Goal: Task Accomplishment & Management: Manage account settings

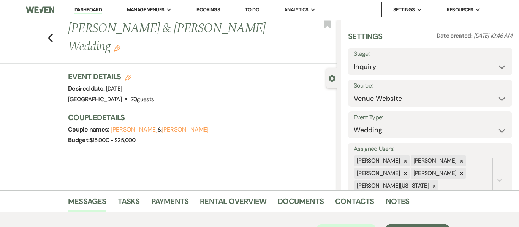
select select "5"
click at [100, 7] on link "Dashboard" at bounding box center [87, 9] width 27 height 7
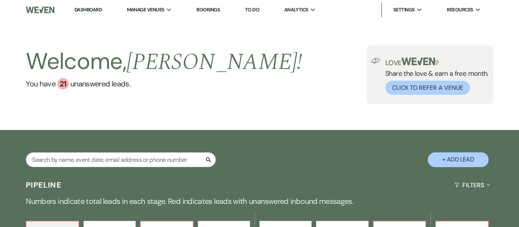
click at [211, 11] on link "Bookings" at bounding box center [208, 9] width 24 height 6
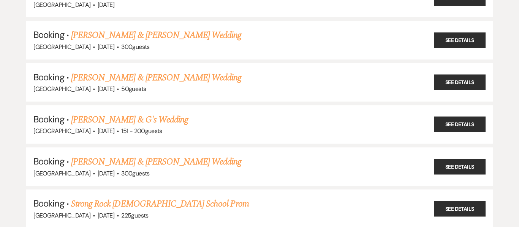
scroll to position [707, 0]
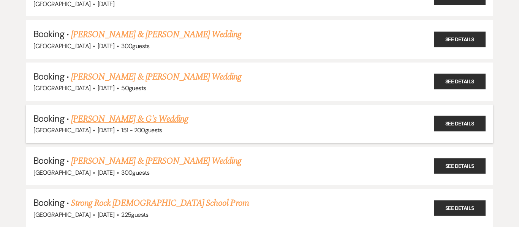
click at [223, 138] on li "Booking · [PERSON_NAME] & G's Wedding [GEOGRAPHIC_DATA] · [DATE] · 151 - 200 gu…" at bounding box center [259, 124] width 467 height 38
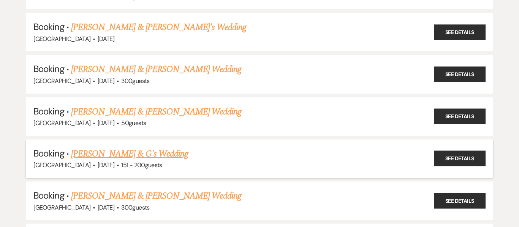
scroll to position [673, 0]
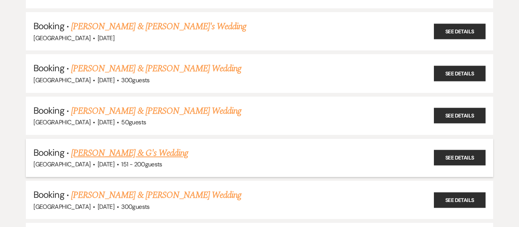
click at [139, 155] on link "[PERSON_NAME] & G's Wedding" at bounding box center [129, 154] width 117 height 14
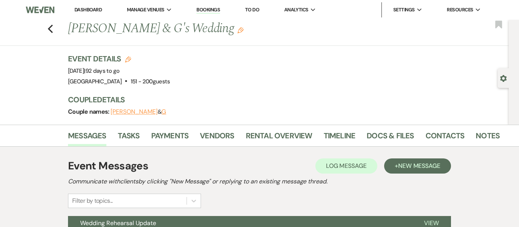
click at [85, 10] on link "Dashboard" at bounding box center [87, 9] width 27 height 6
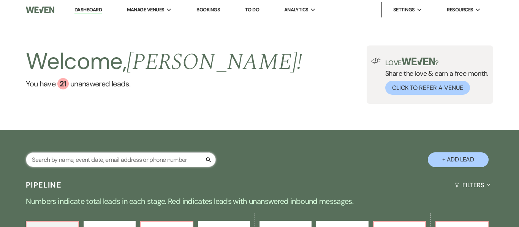
click at [107, 163] on input "text" at bounding box center [121, 160] width 190 height 15
type input "[PERSON_NAME]"
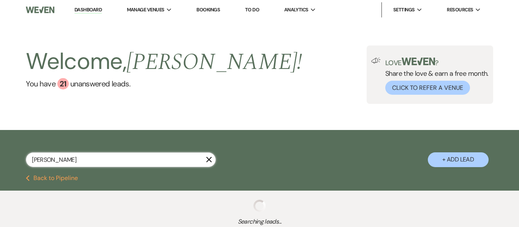
select select "9"
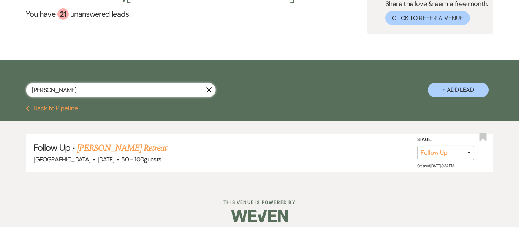
scroll to position [77, 0]
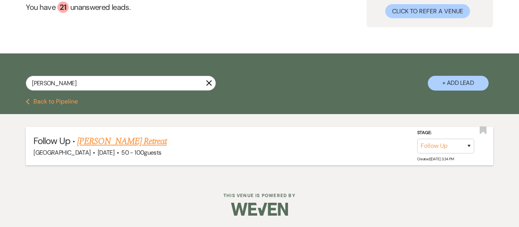
click at [98, 144] on link "[PERSON_NAME] Retreat" at bounding box center [122, 142] width 90 height 14
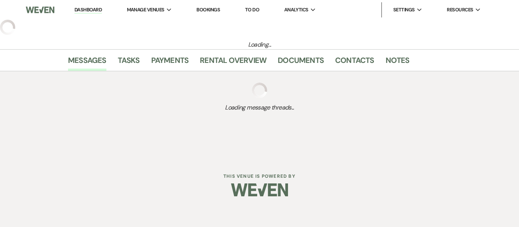
select select "9"
select select "23"
select select "21"
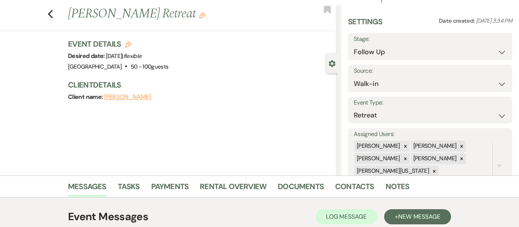
scroll to position [178, 0]
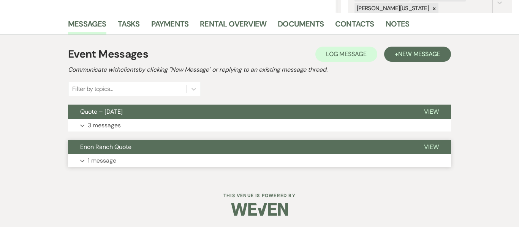
click at [103, 163] on p "1 message" at bounding box center [102, 161] width 28 height 10
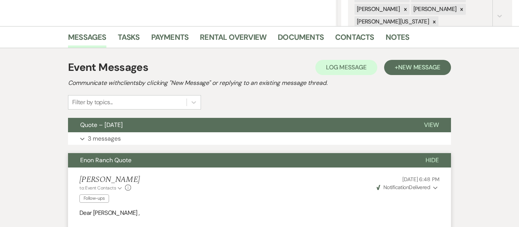
scroll to position [156, 0]
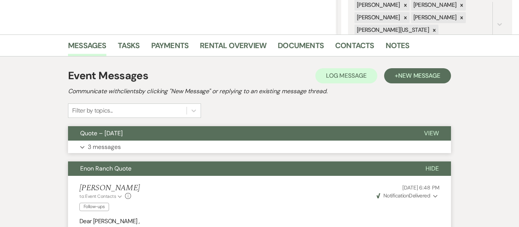
click at [111, 147] on p "3 messages" at bounding box center [104, 147] width 33 height 10
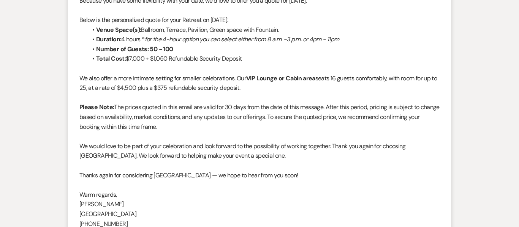
scroll to position [0, 0]
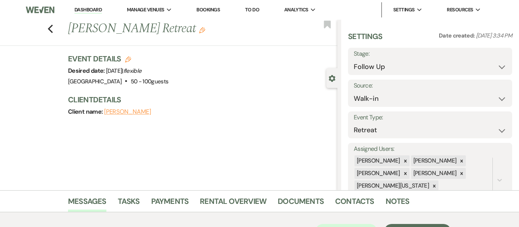
click at [80, 9] on link "Dashboard" at bounding box center [87, 9] width 27 height 7
